Goal: Information Seeking & Learning: Find specific fact

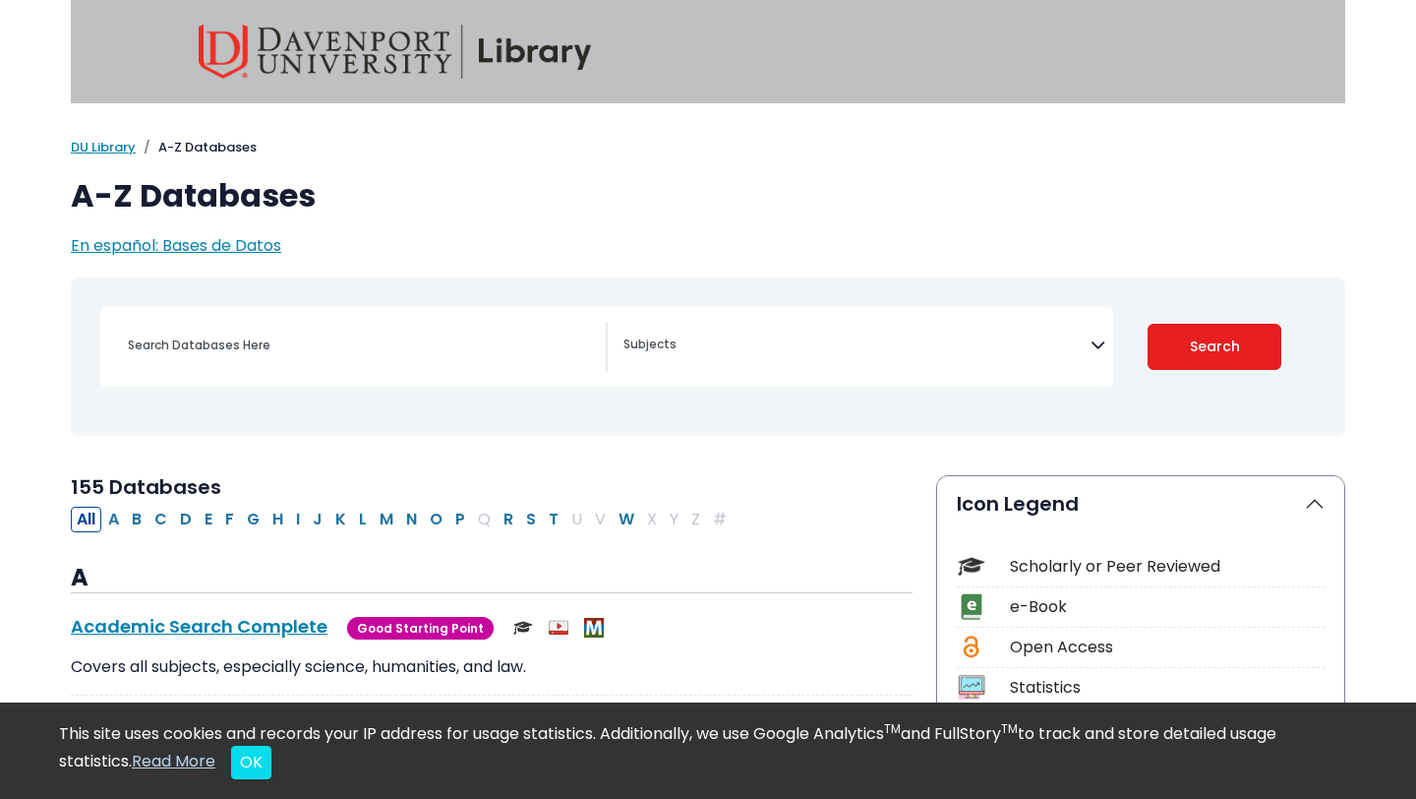
scroll to position [96, 0]
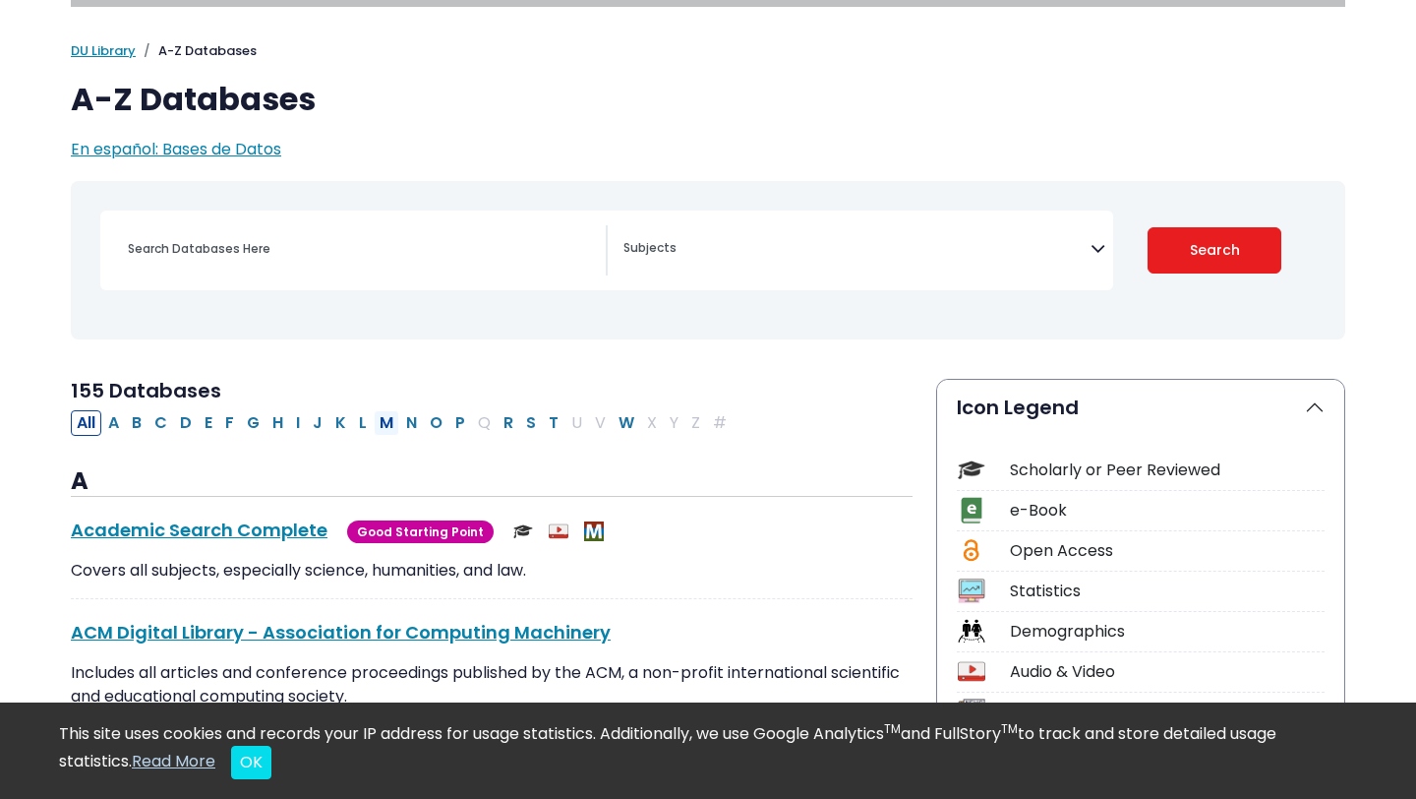
click at [390, 422] on button "M" at bounding box center [387, 423] width 26 height 26
select select "Database Subject Filter"
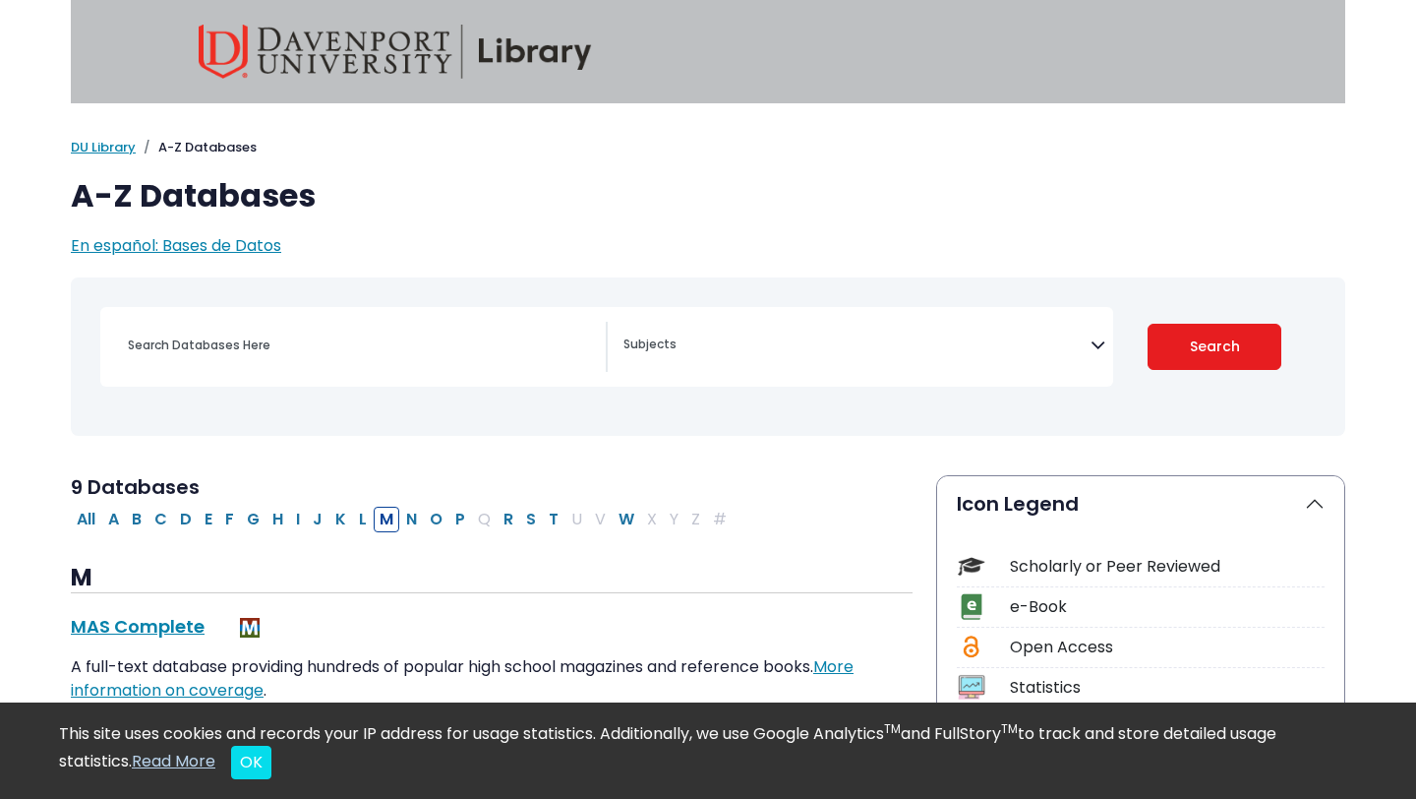
click at [715, 352] on textarea "Search" at bounding box center [857, 346] width 467 height 16
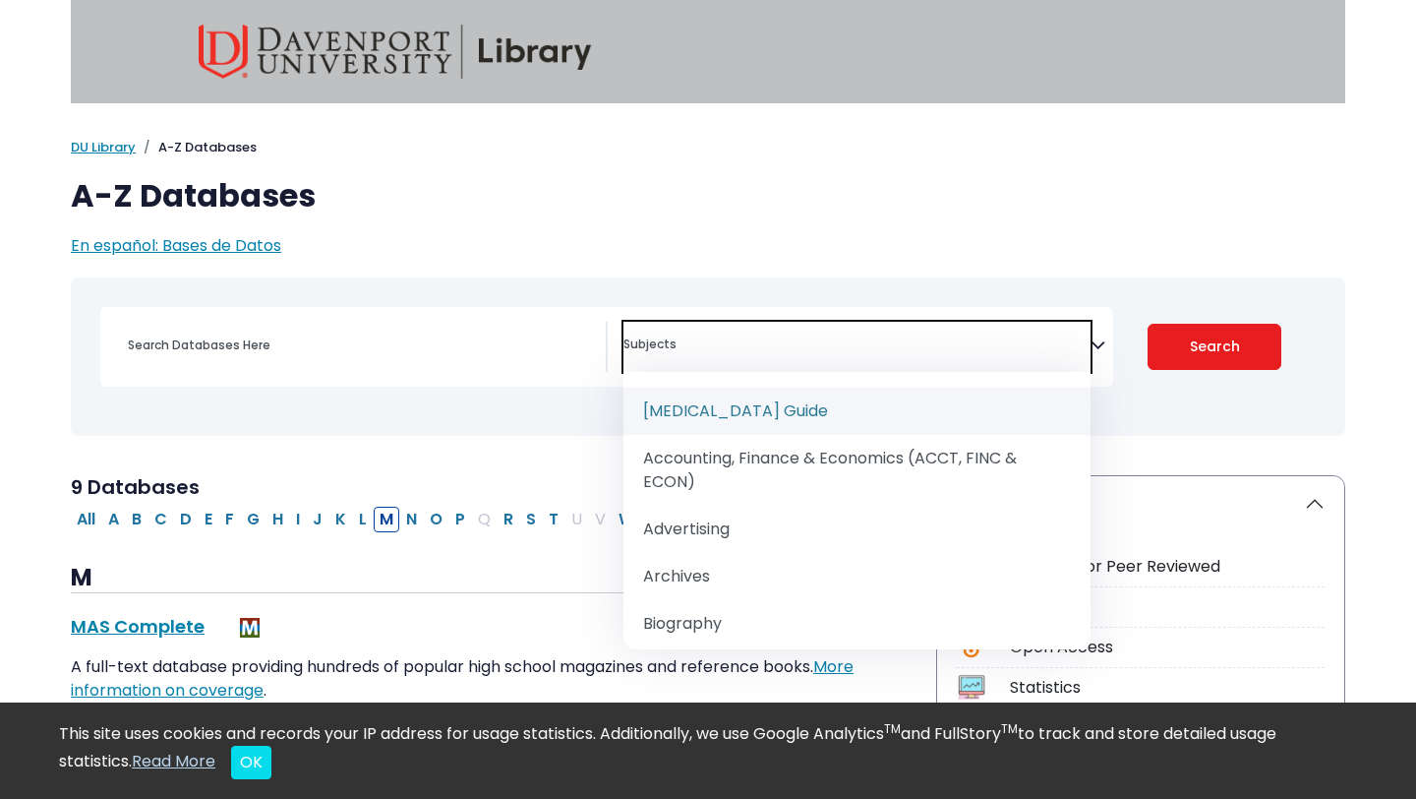
click at [715, 352] on textarea "Search" at bounding box center [857, 346] width 467 height 16
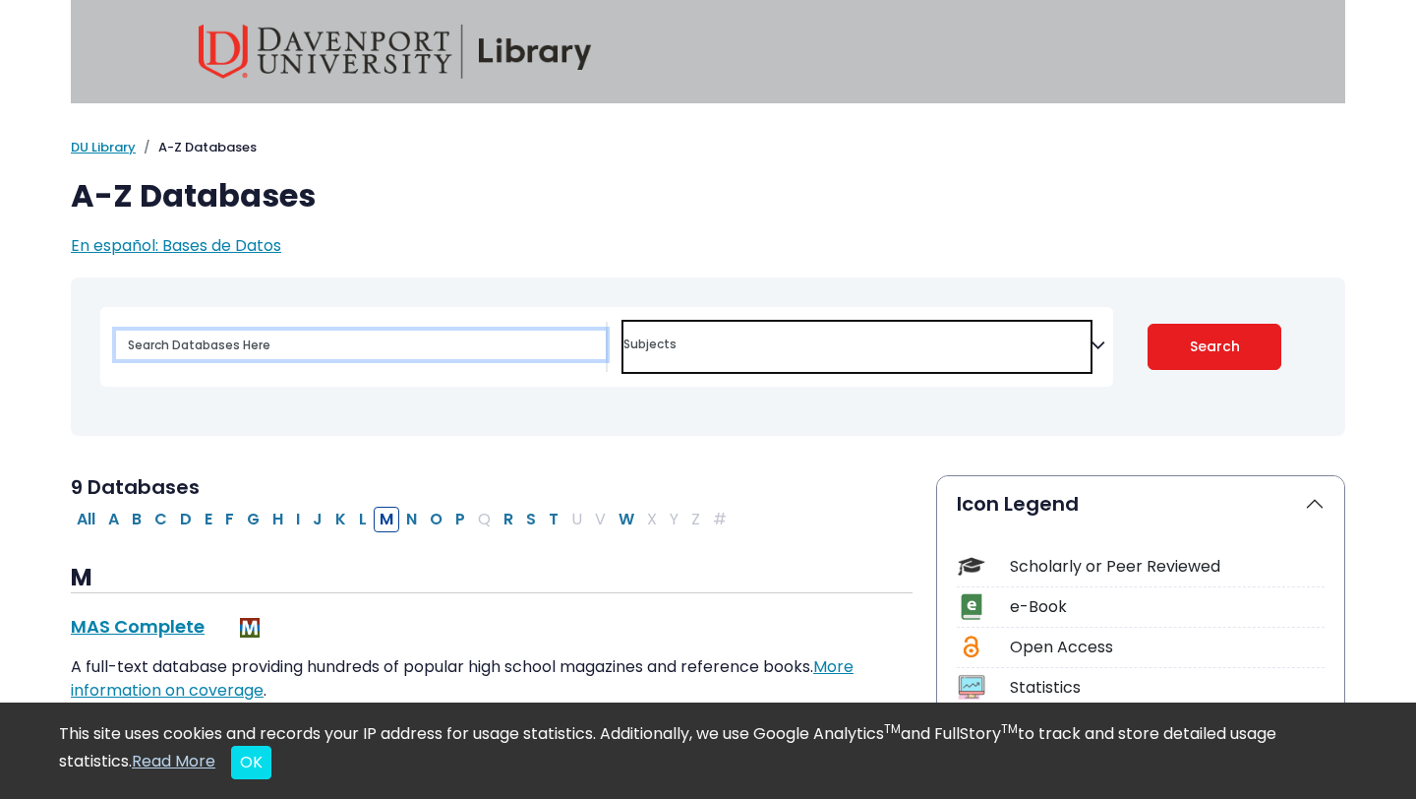
click at [461, 346] on input "Search database by title or keyword" at bounding box center [361, 344] width 490 height 29
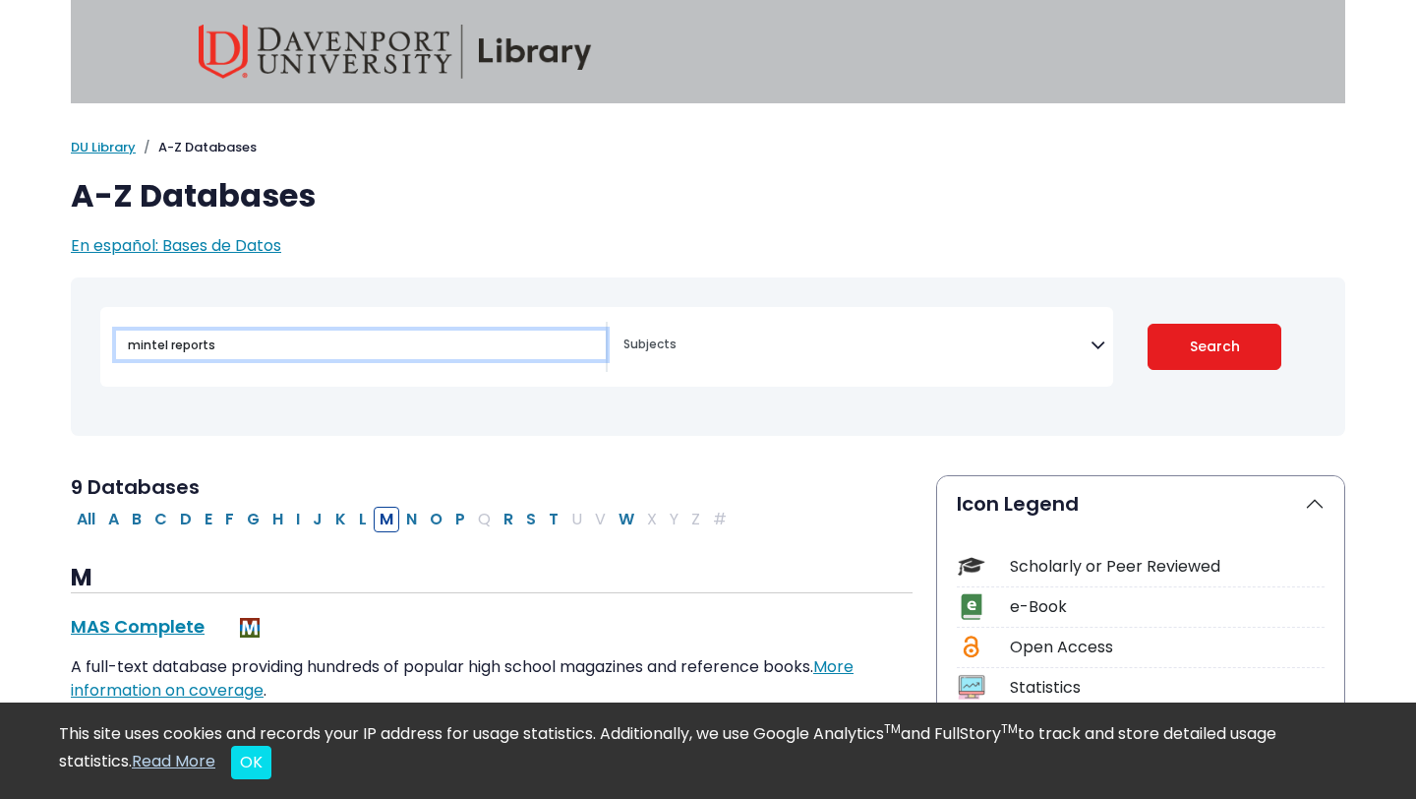
type input "mintel reports"
click at [1148, 324] on button "Search" at bounding box center [1215, 347] width 135 height 46
select select "Database Subject Filter"
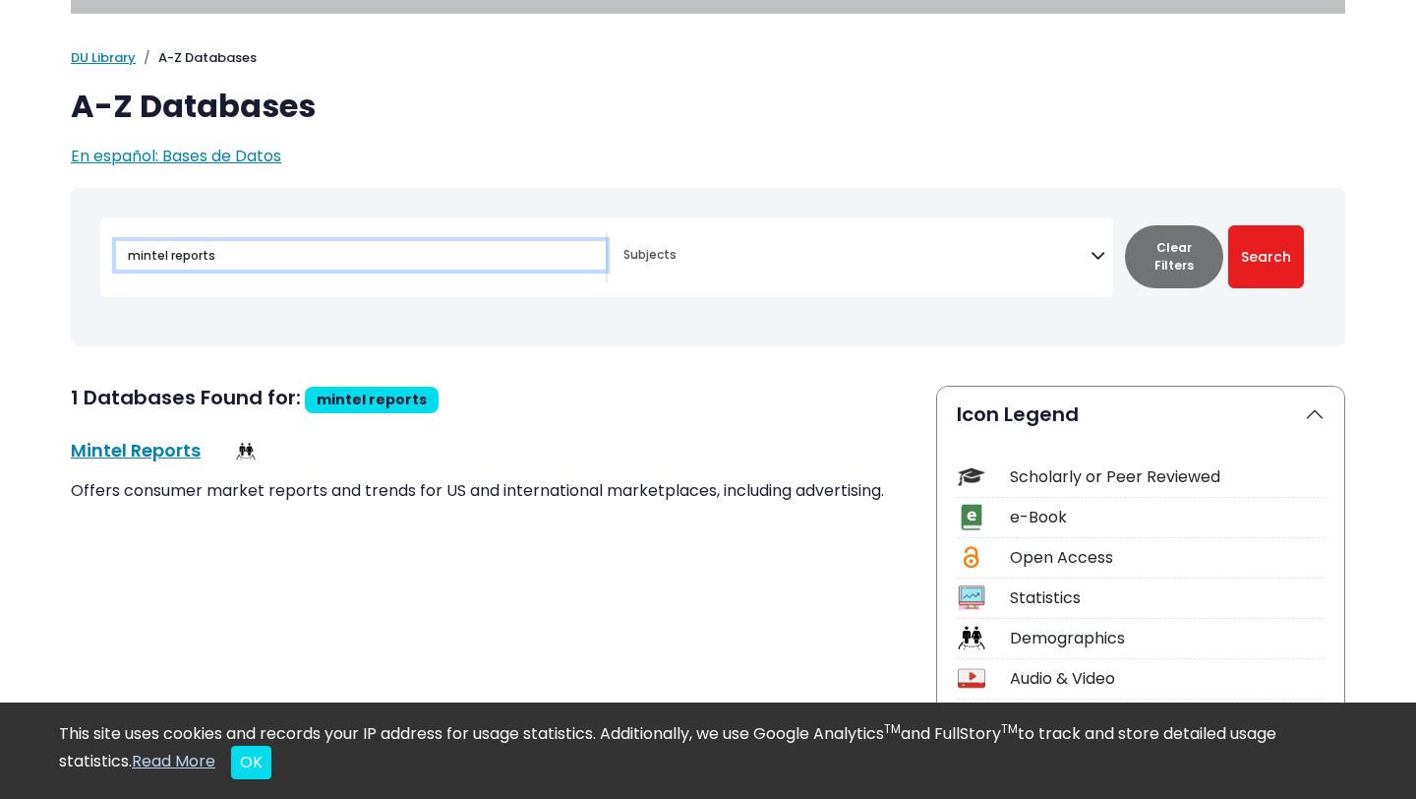
scroll to position [131, 0]
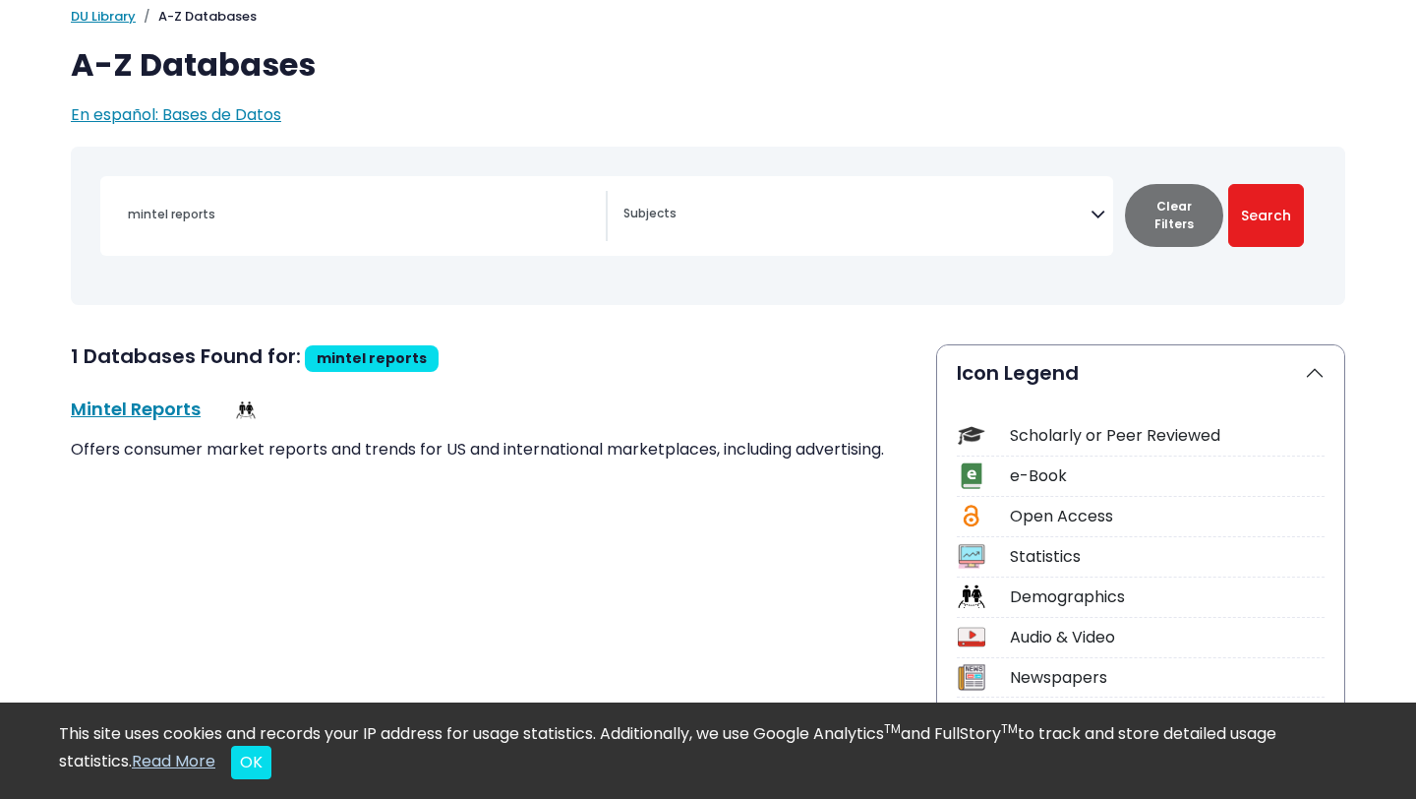
click at [138, 411] on link "Mintel Reports This link opens in a new window" at bounding box center [136, 408] width 130 height 25
